Goal: Task Accomplishment & Management: Use online tool/utility

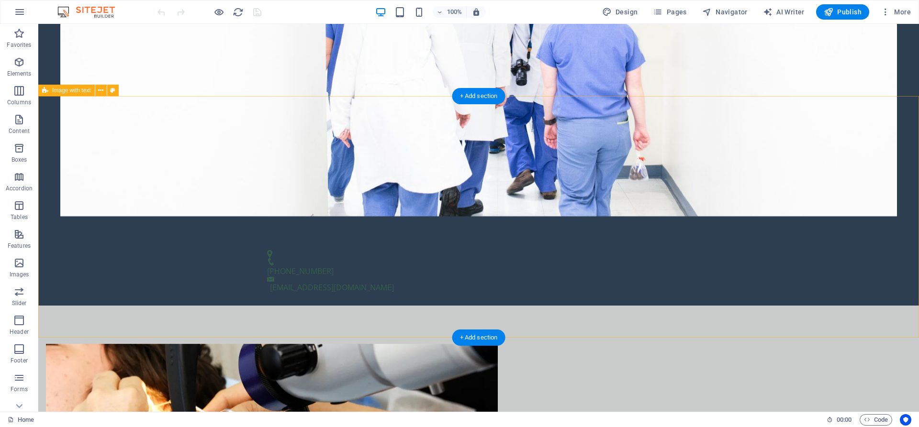
scroll to position [342, 0]
click at [319, 343] on figure at bounding box center [272, 425] width 452 height 165
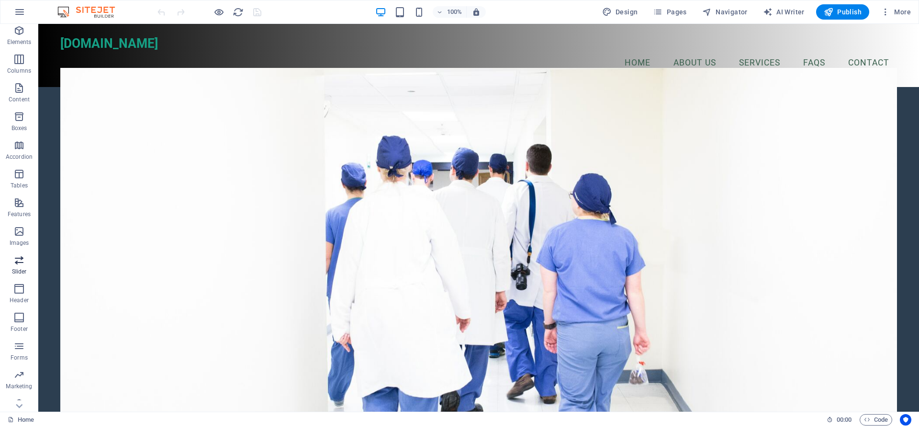
scroll to position [43, 0]
click at [21, 224] on icon "button" at bounding box center [18, 220] width 11 height 11
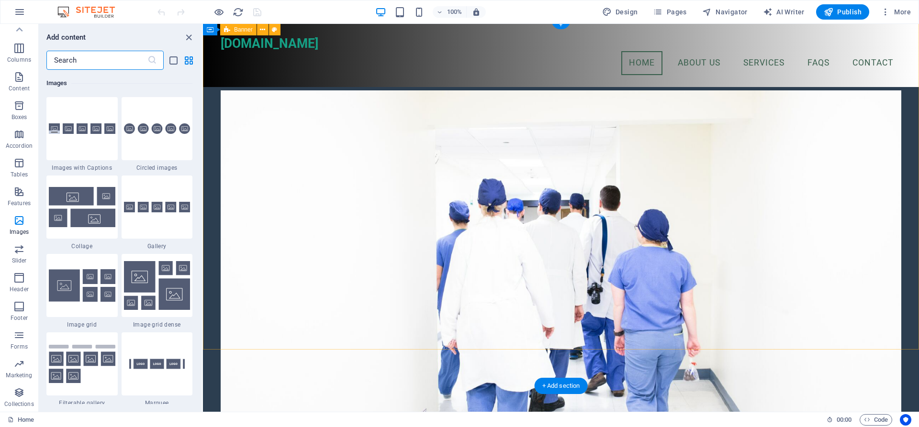
scroll to position [0, 0]
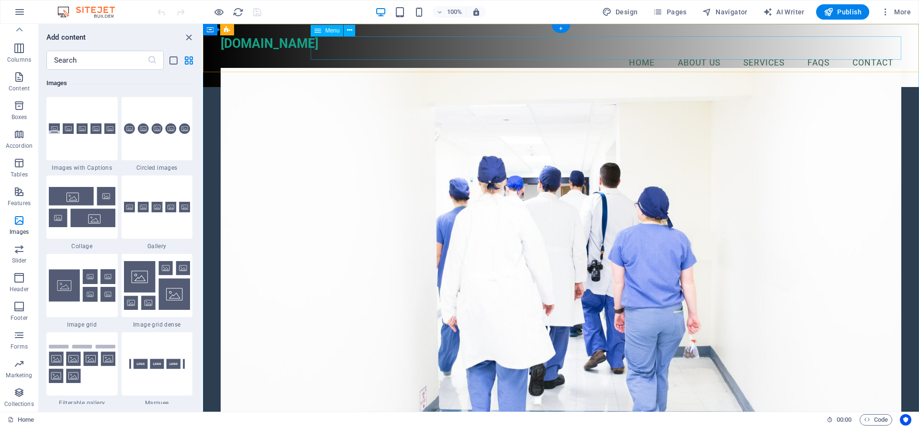
click at [700, 52] on nav "Home About Us Services FAQs Contact" at bounding box center [561, 63] width 680 height 24
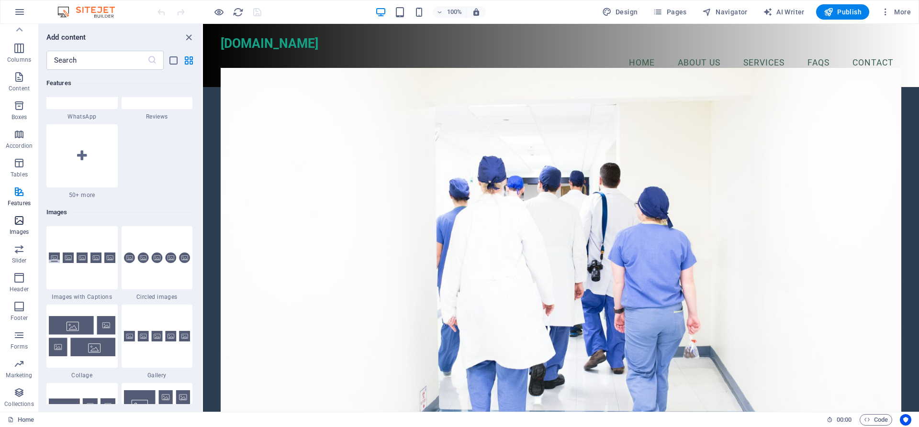
click at [22, 227] on span "Images" at bounding box center [19, 226] width 38 height 23
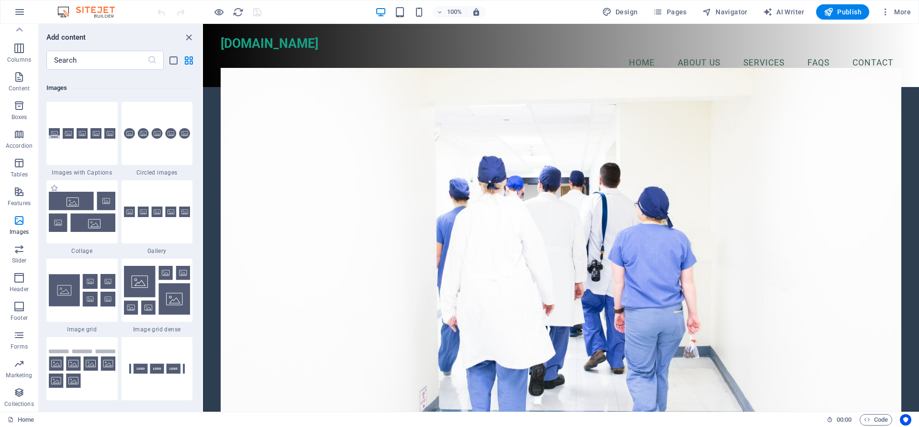
scroll to position [4851, 0]
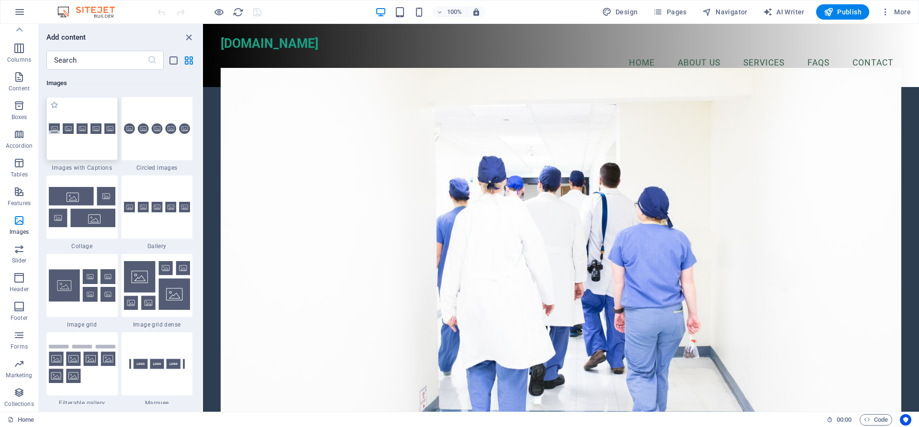
click at [103, 144] on div at bounding box center [81, 128] width 71 height 63
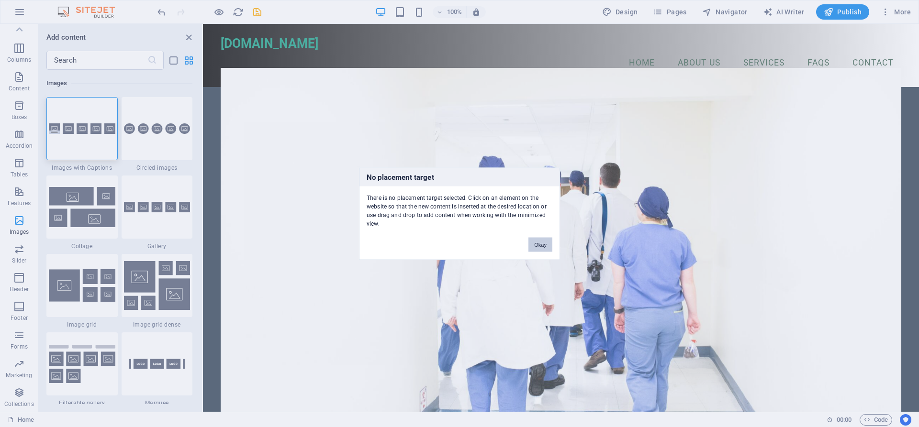
click at [539, 244] on button "Okay" at bounding box center [540, 244] width 24 height 14
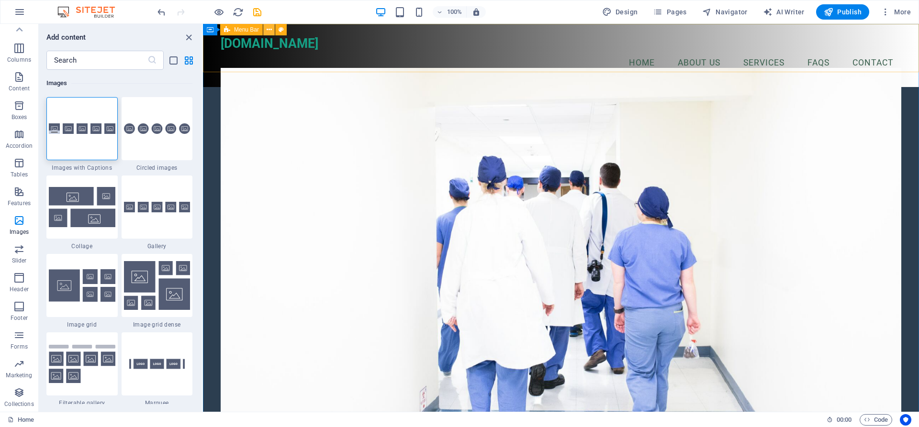
click at [266, 31] on icon at bounding box center [268, 30] width 5 height 10
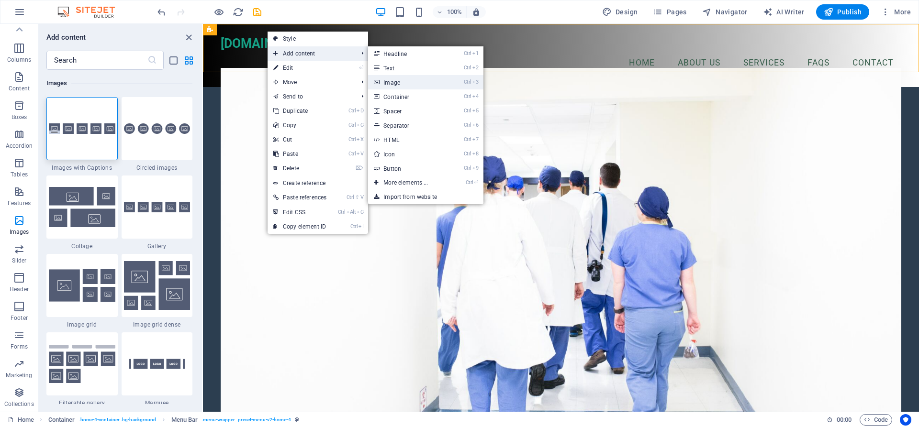
click at [392, 79] on link "Ctrl 3 Image" at bounding box center [407, 82] width 79 height 14
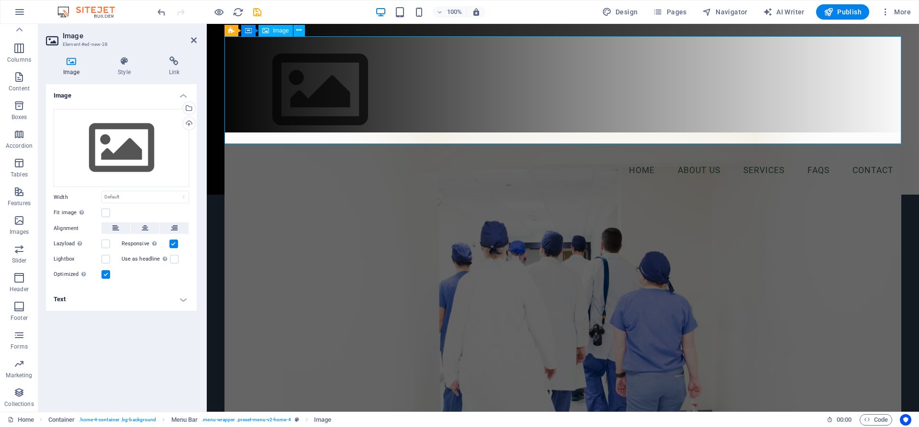
scroll to position [43, 0]
click at [160, 12] on icon "undo" at bounding box center [161, 12] width 11 height 11
